Goal: Information Seeking & Learning: Learn about a topic

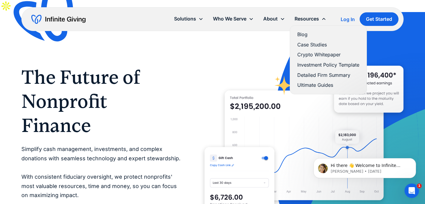
click at [306, 17] on div "Resources" at bounding box center [306, 19] width 24 height 8
click at [303, 34] on link "Blog" at bounding box center [328, 34] width 62 height 8
click at [408, 188] on icon "Open Intercom Messenger" at bounding box center [411, 190] width 10 height 10
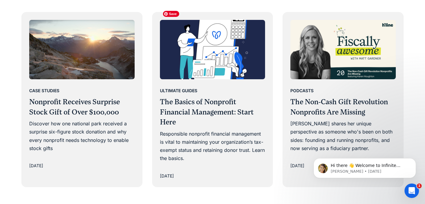
scroll to position [366, 0]
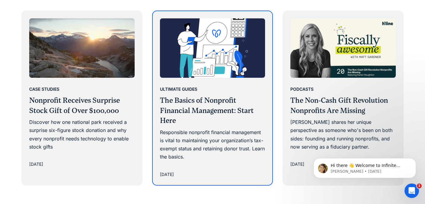
click at [195, 85] on div "Ultimate Guides The Basics of Nonprofit Financial Management: Start Here Respon…" at bounding box center [212, 123] width 105 height 76
